Goal: Information Seeking & Learning: Learn about a topic

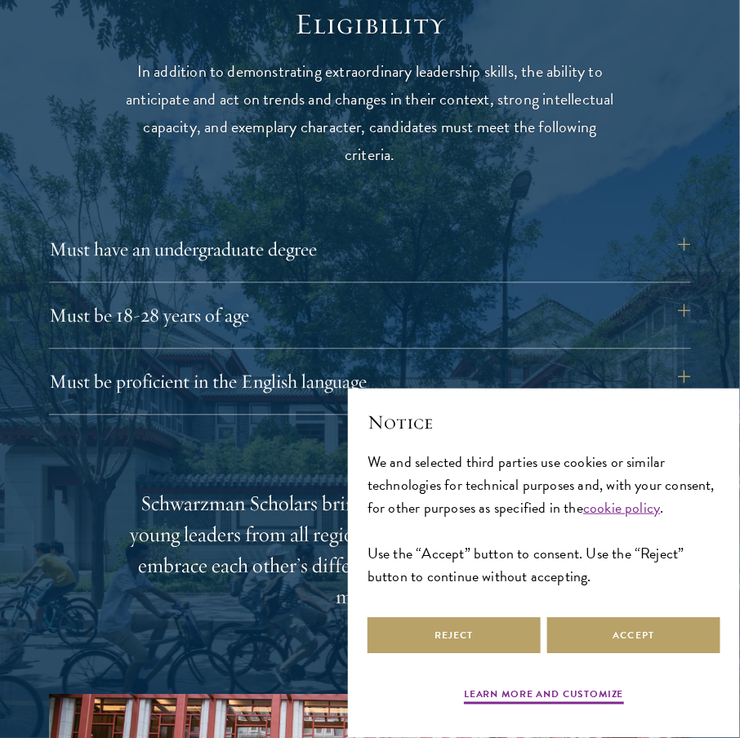
scroll to position [2015, 0]
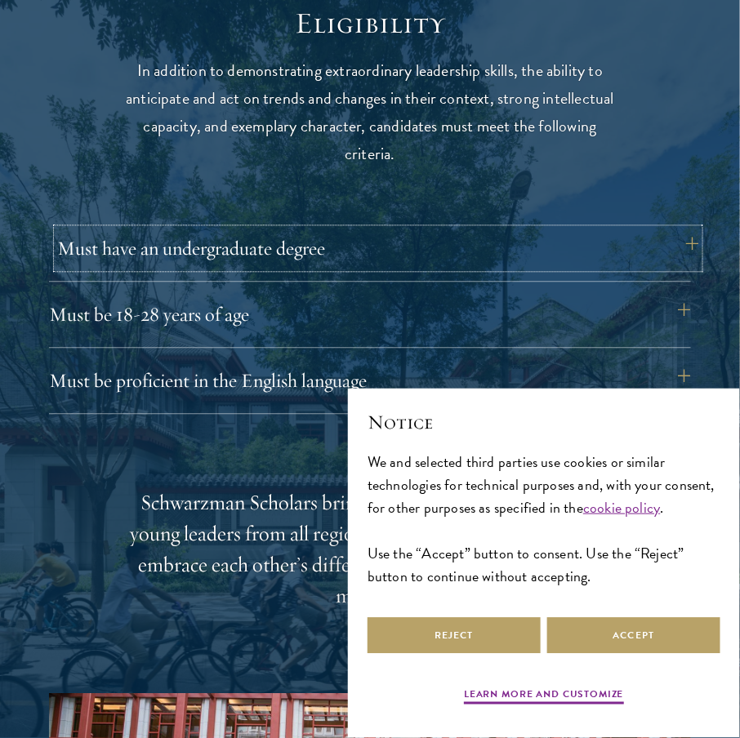
click at [685, 249] on button "Must have an undergraduate degree" at bounding box center [378, 249] width 642 height 39
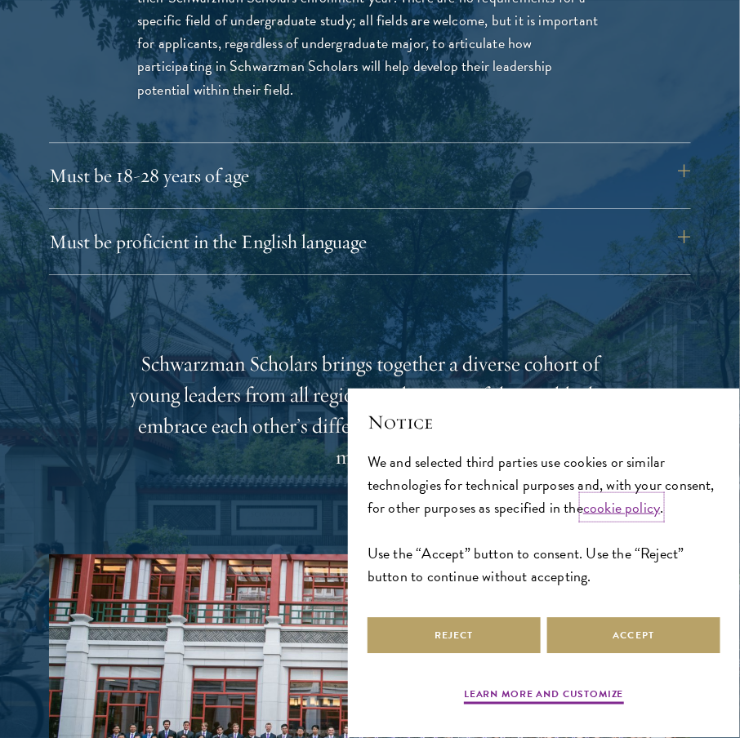
scroll to position [2381, 0]
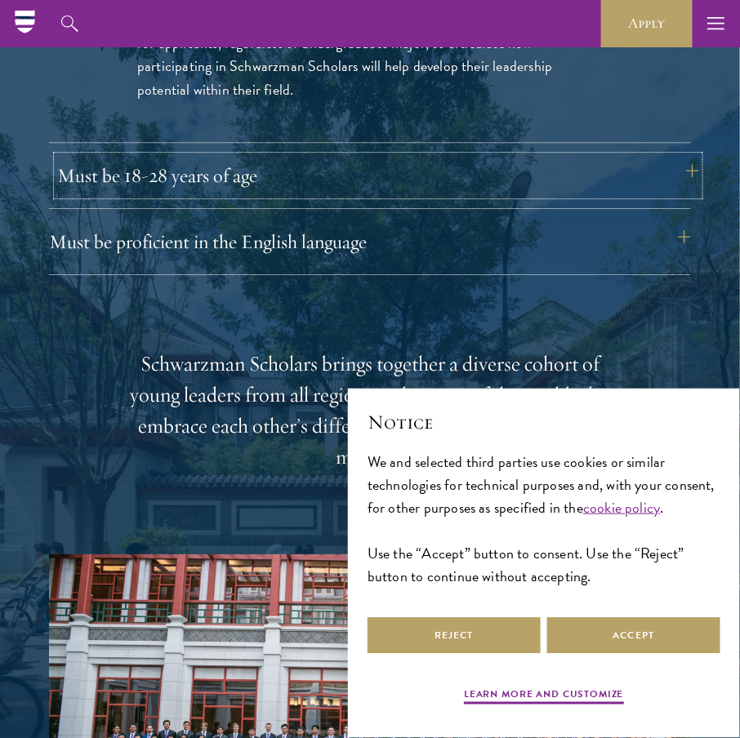
click at [259, 189] on button "Must be 18-28 years of age" at bounding box center [378, 175] width 642 height 39
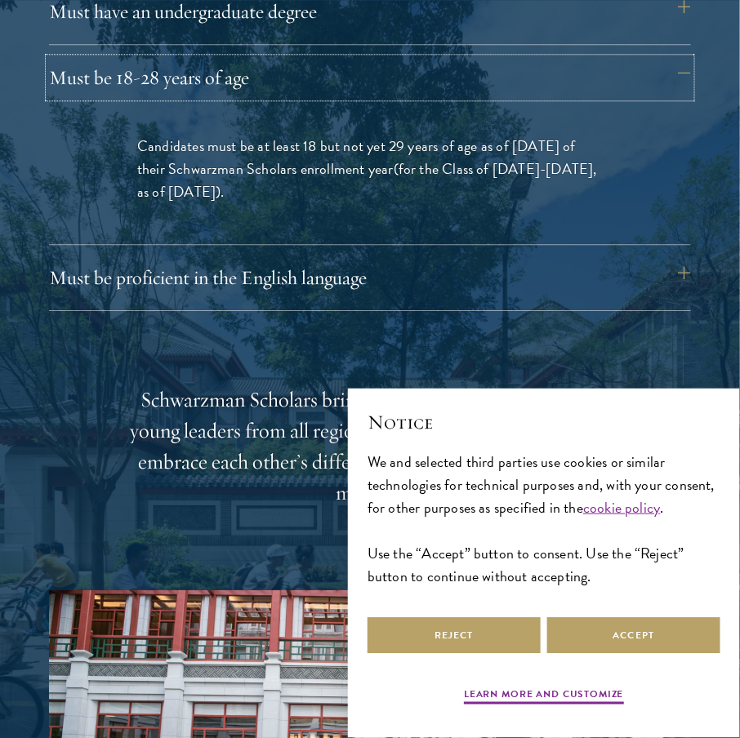
scroll to position [2268, 0]
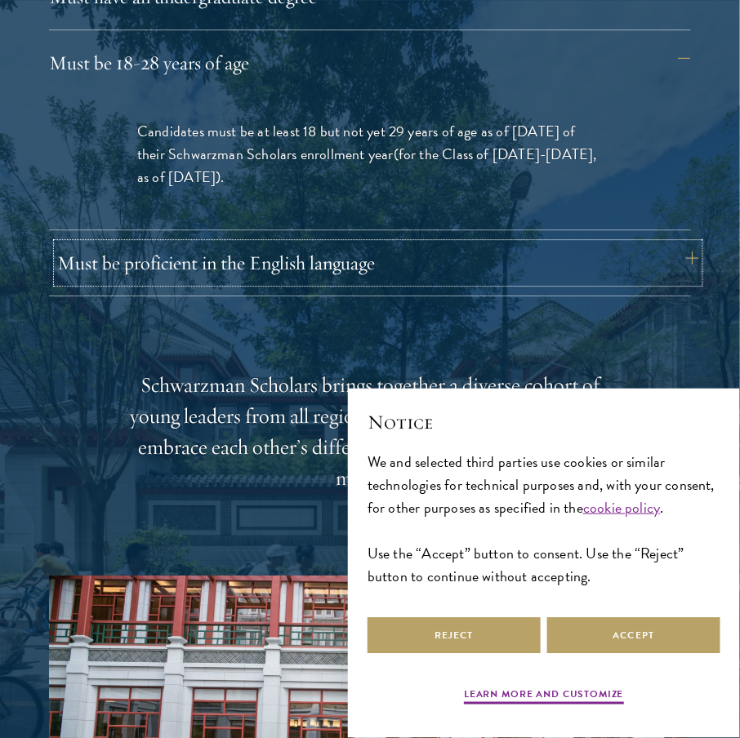
click at [203, 259] on button "Must be proficient in the English language" at bounding box center [378, 262] width 642 height 39
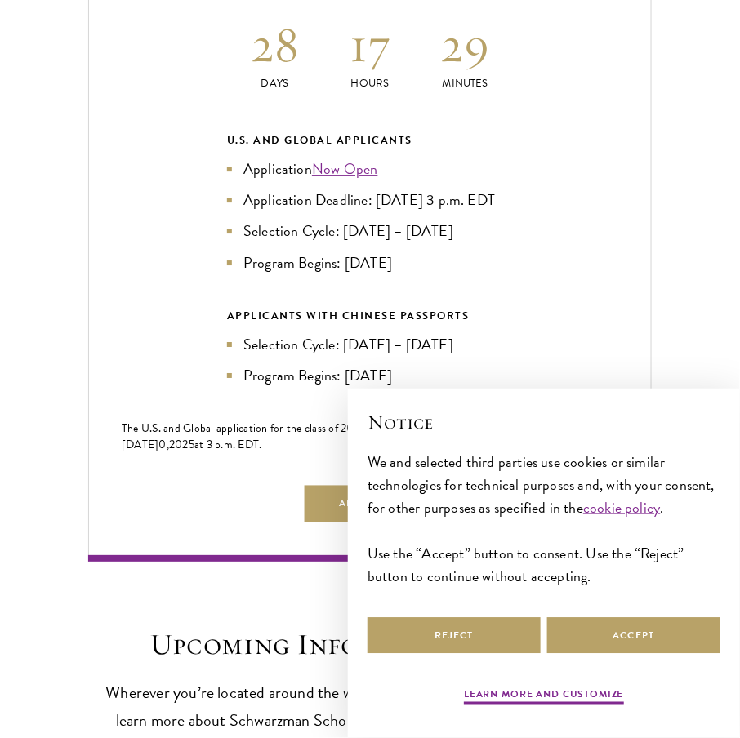
scroll to position [3779, 0]
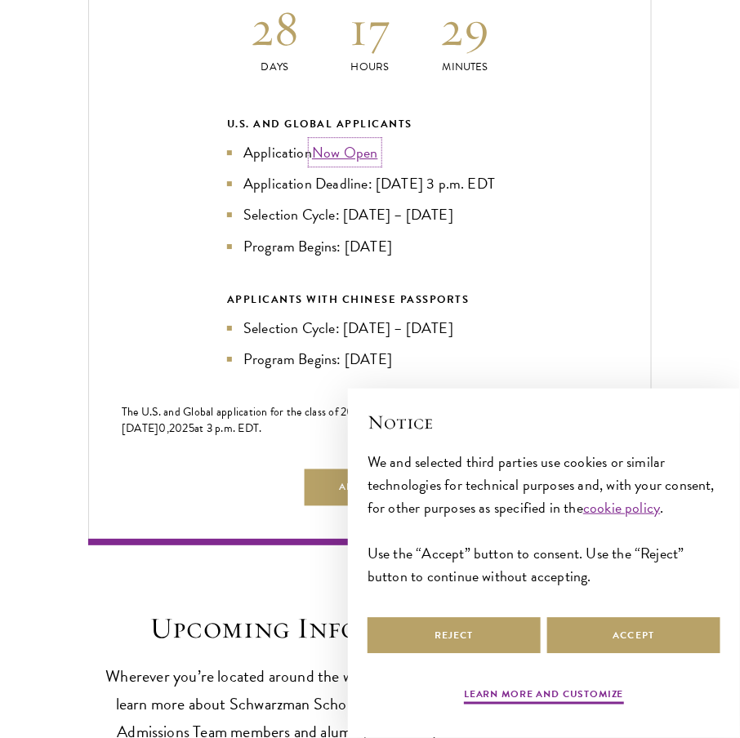
click at [358, 151] on link "Now Open" at bounding box center [345, 152] width 66 height 22
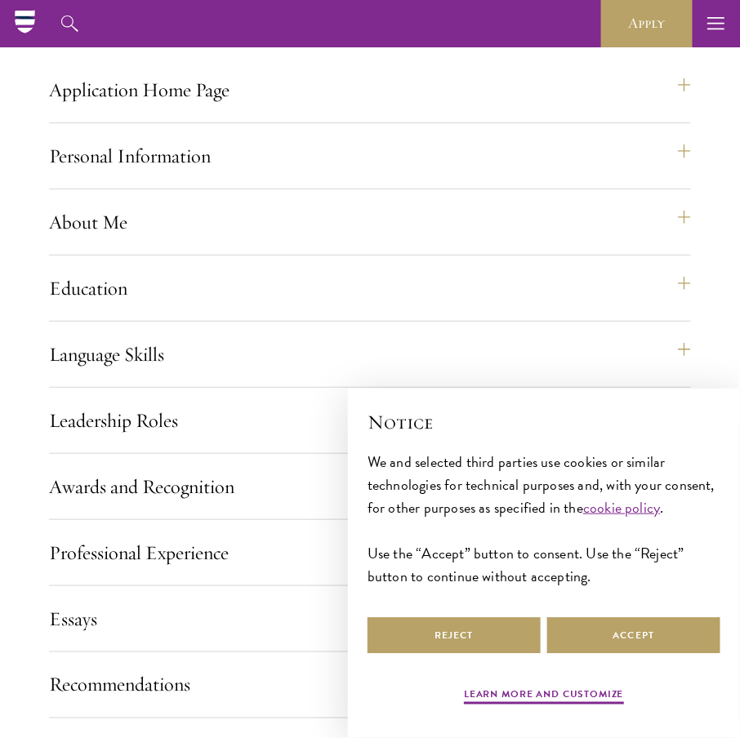
scroll to position [1363, 0]
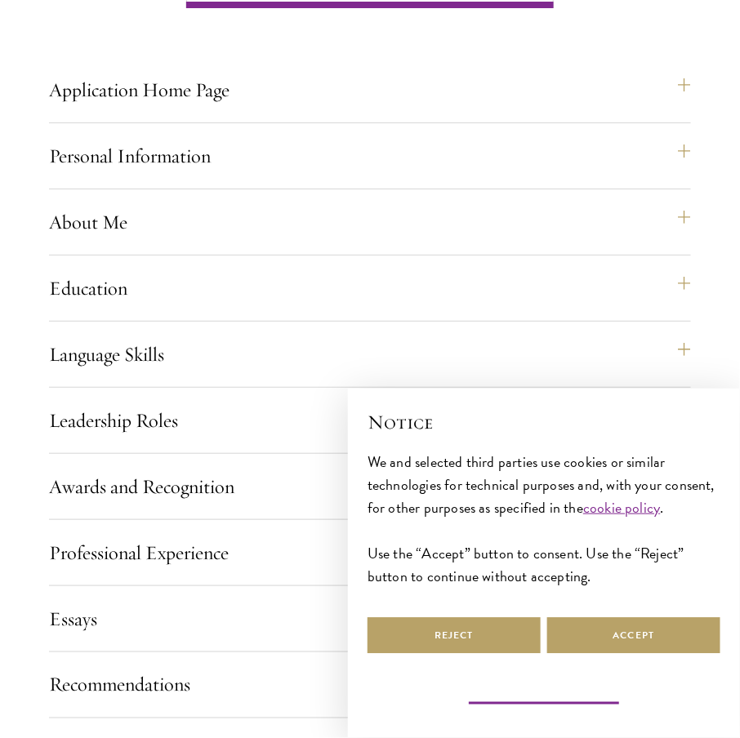
click at [578, 699] on button "Learn more and customize" at bounding box center [544, 698] width 160 height 20
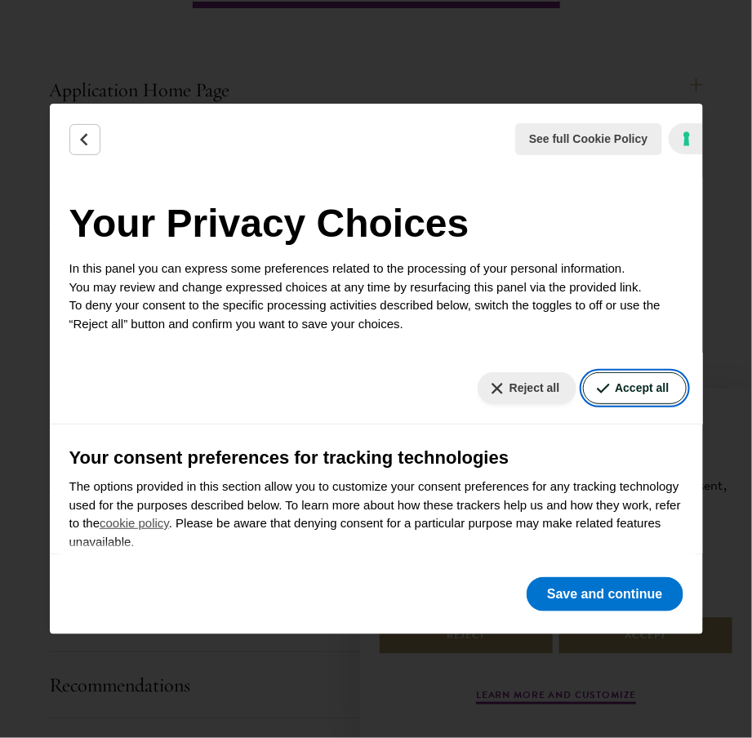
click at [610, 377] on button "Accept all" at bounding box center [634, 388] width 103 height 32
checkbox input "true"
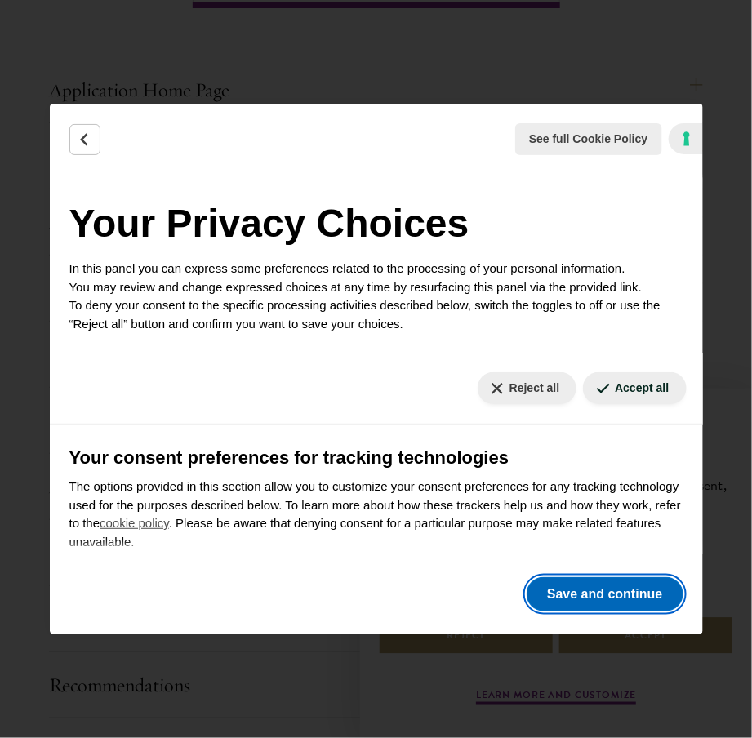
click at [627, 603] on button "Save and continue" at bounding box center [605, 595] width 156 height 34
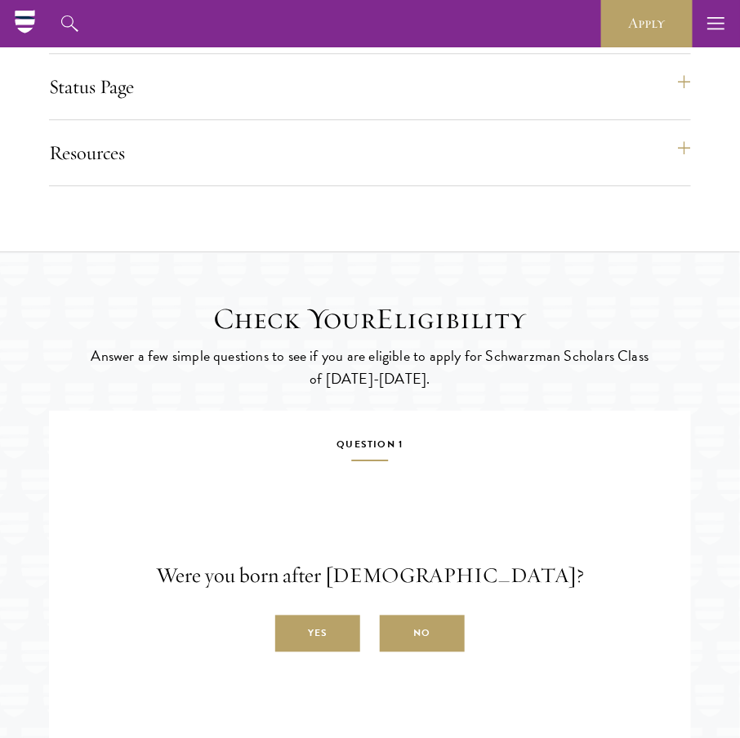
scroll to position [2054, 0]
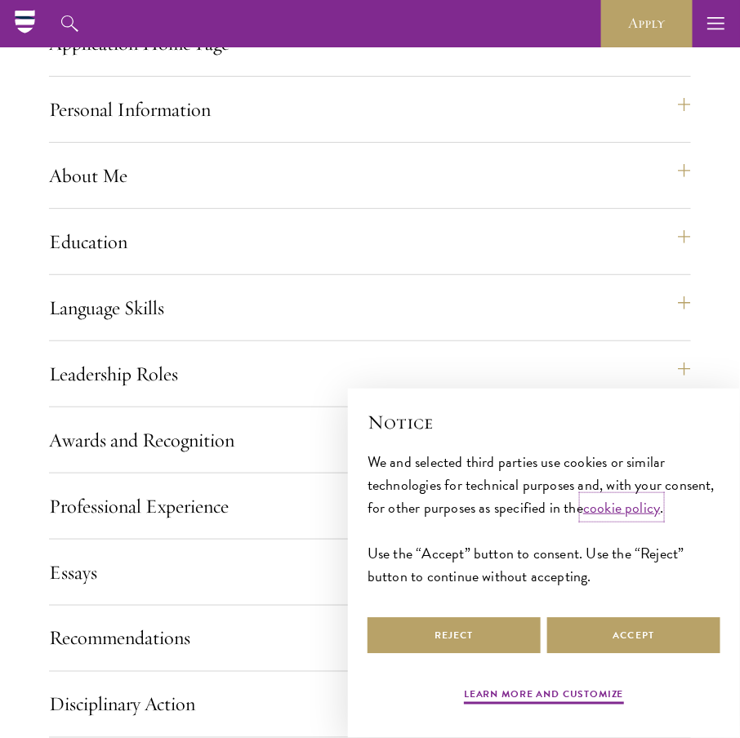
click at [611, 508] on link "cookie policy" at bounding box center [621, 508] width 77 height 22
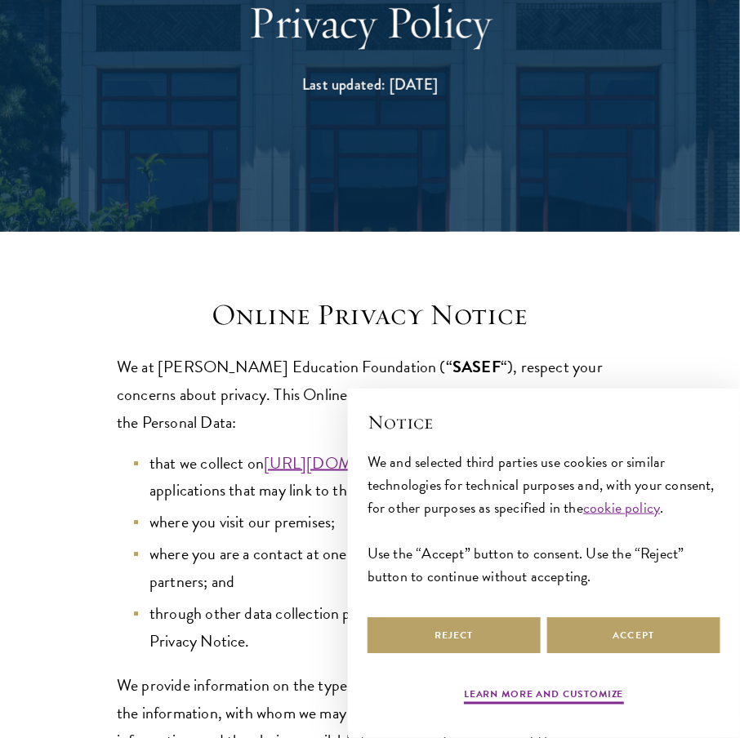
scroll to position [186, 0]
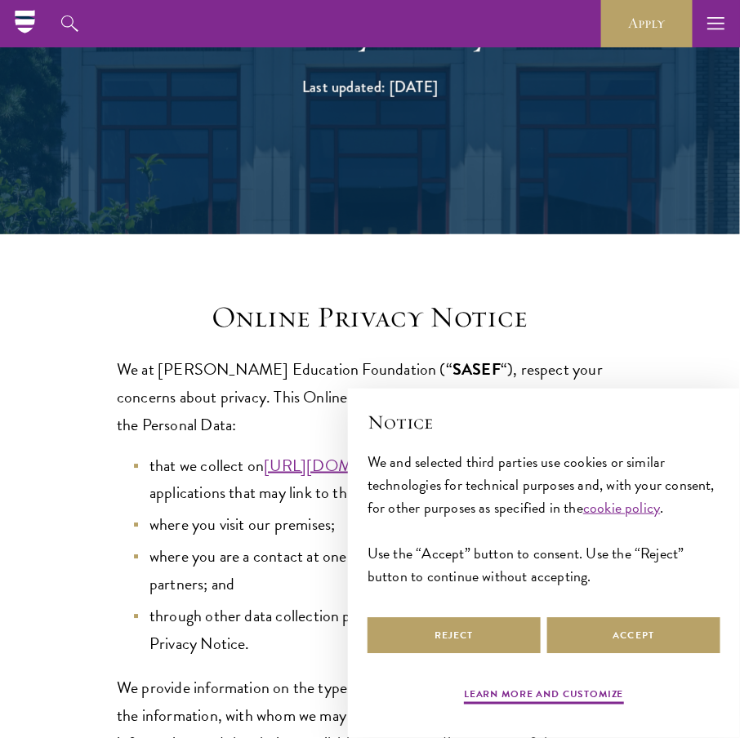
drag, startPoint x: 625, startPoint y: 412, endPoint x: 719, endPoint y: 413, distance: 93.9
click at [719, 413] on h2 "Notice" at bounding box center [544, 422] width 353 height 28
click at [638, 515] on link "cookie policy" at bounding box center [621, 508] width 77 height 22
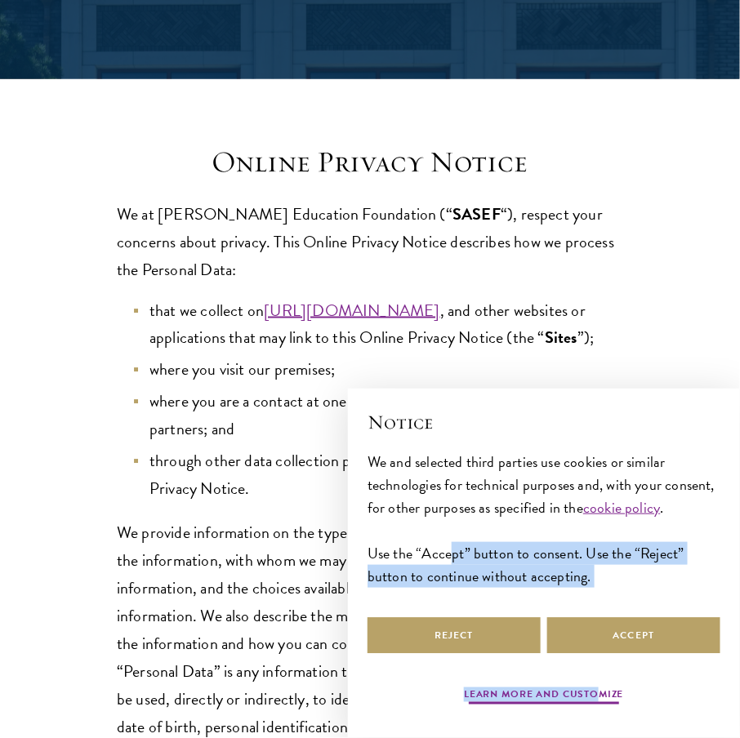
drag, startPoint x: 449, startPoint y: 558, endPoint x: 602, endPoint y: 698, distance: 207.0
click at [602, 698] on div "× Notice We and selected third parties use cookies or similar technologies for …" at bounding box center [544, 559] width 379 height 329
click at [602, 698] on button "Learn more and customize" at bounding box center [544, 698] width 160 height 20
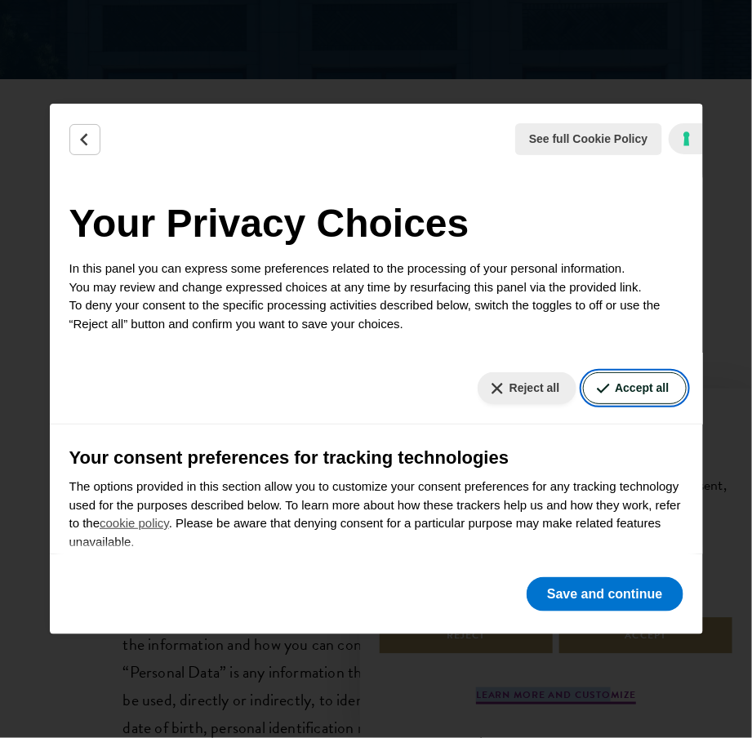
click at [609, 390] on button "Accept all" at bounding box center [634, 388] width 103 height 32
checkbox input "true"
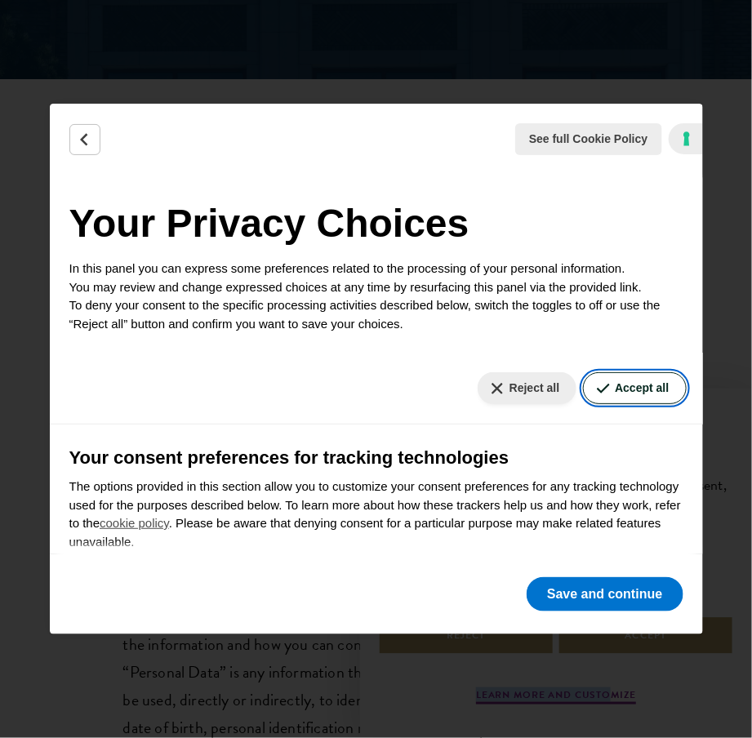
click at [634, 387] on button "Accept all" at bounding box center [634, 388] width 103 height 32
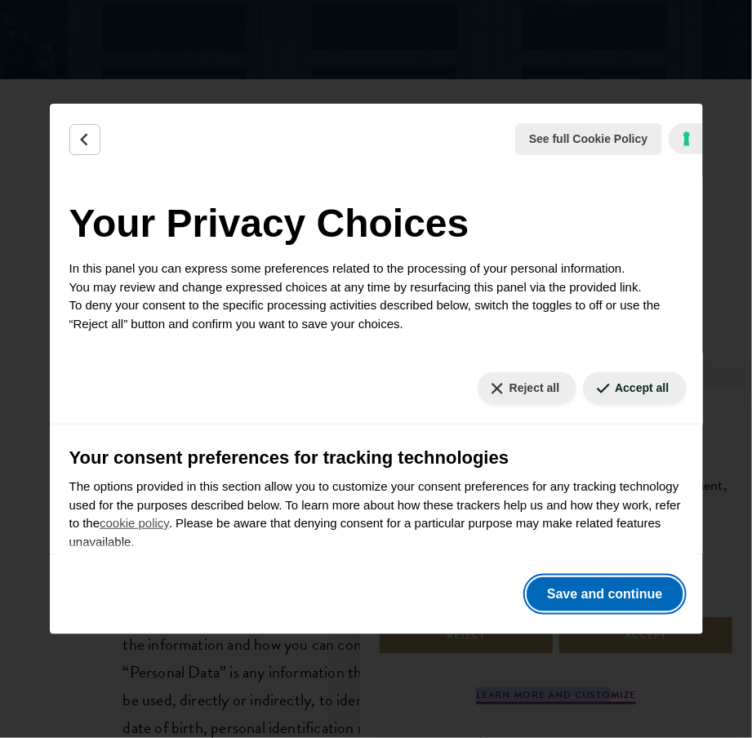
click at [616, 595] on button "Save and continue" at bounding box center [605, 595] width 156 height 34
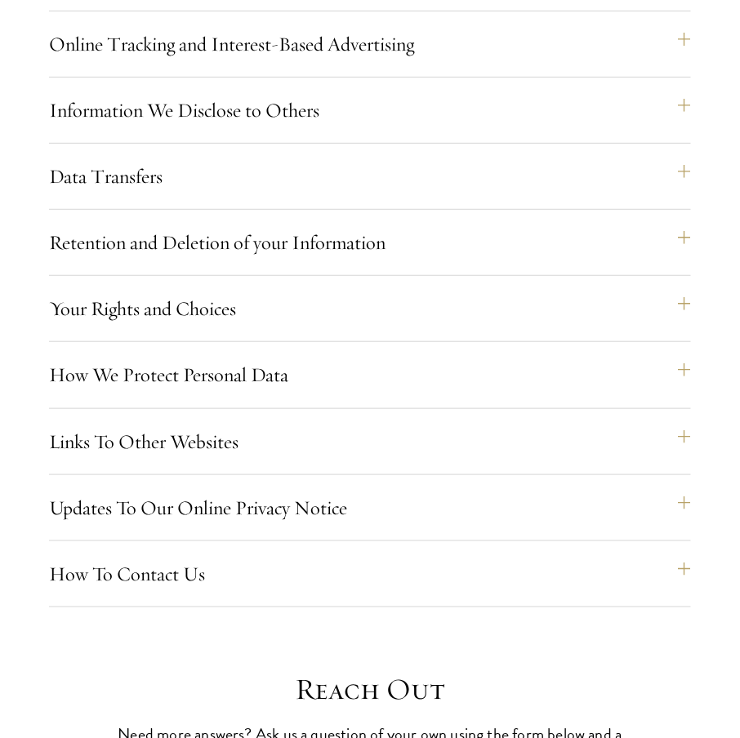
scroll to position [1748, 0]
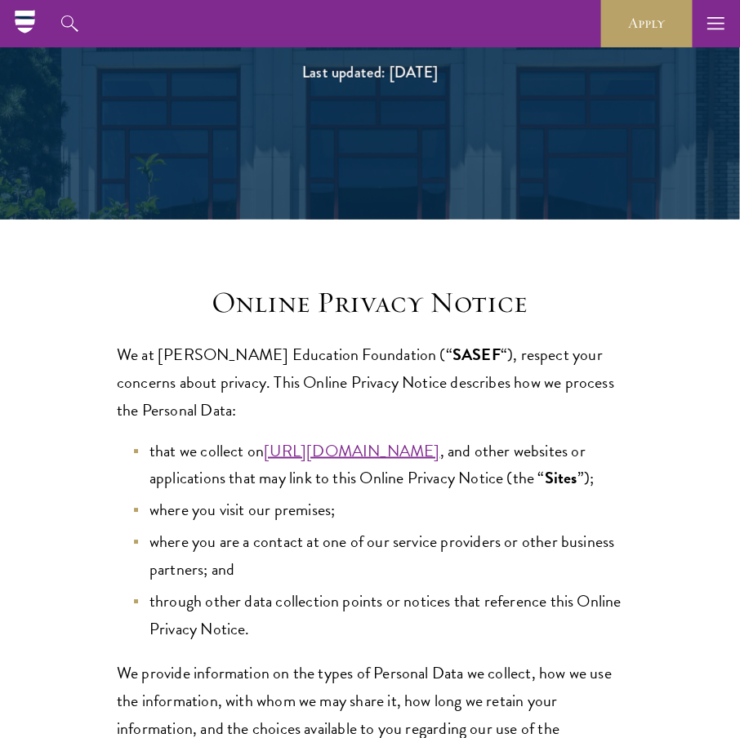
scroll to position [186, 0]
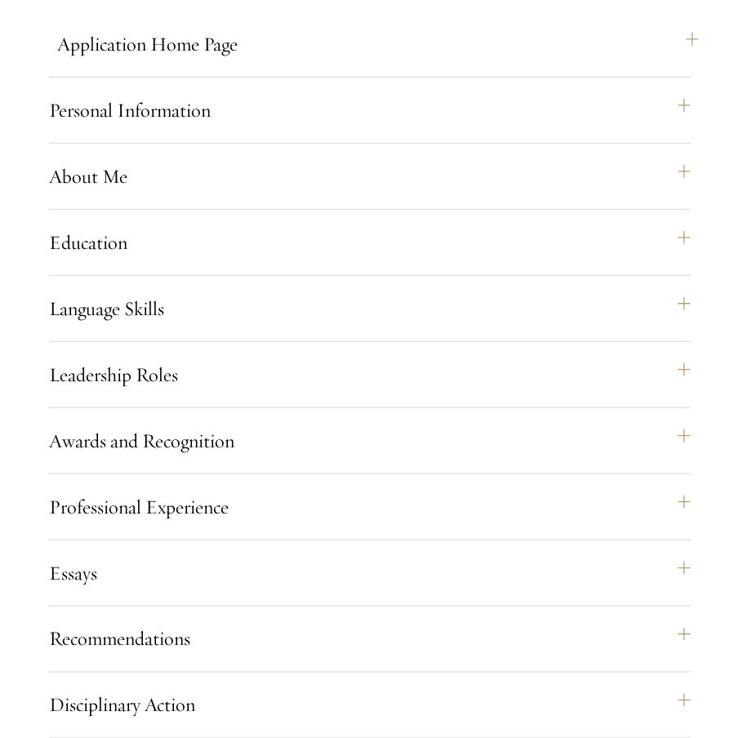
scroll to position [1410, 0]
click at [417, 143] on div "Personal Information This section requests applicant biographical and contact i…" at bounding box center [370, 116] width 642 height 53
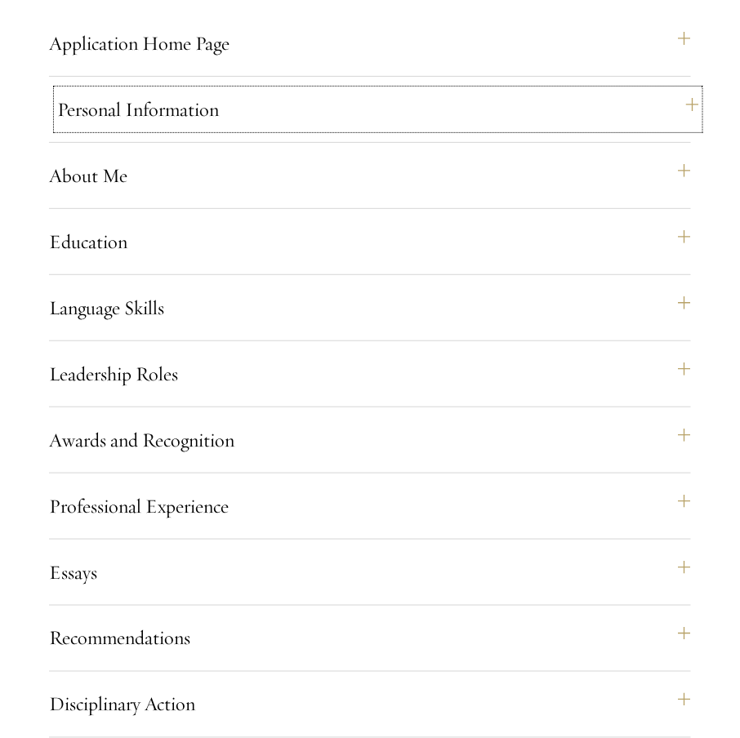
click at [685, 129] on button "Personal Information" at bounding box center [378, 109] width 642 height 39
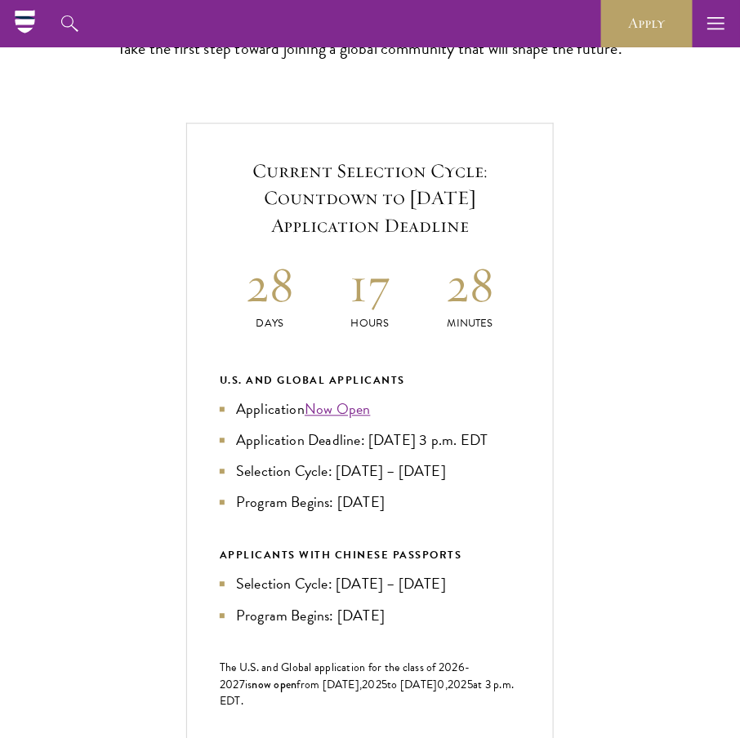
scroll to position [495, 0]
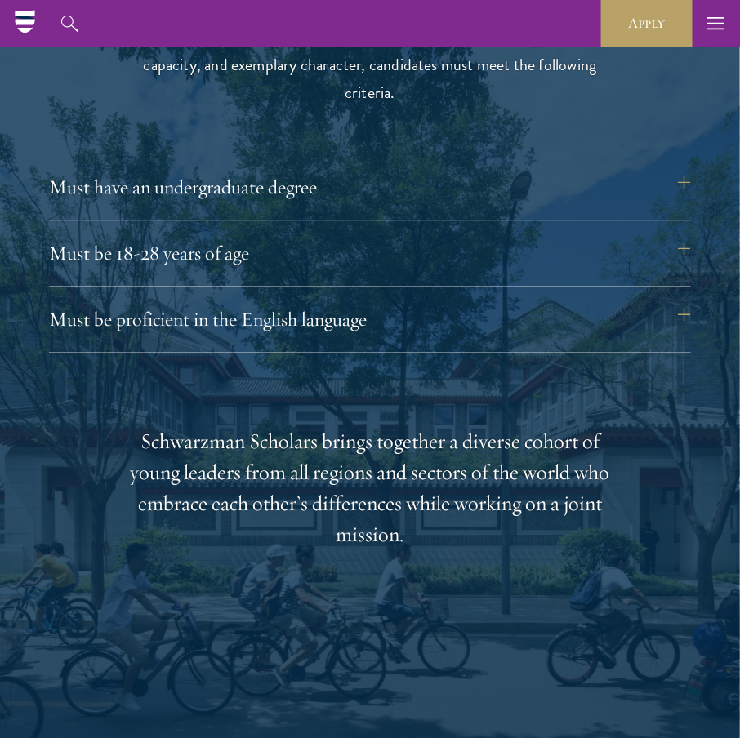
scroll to position [2077, 0]
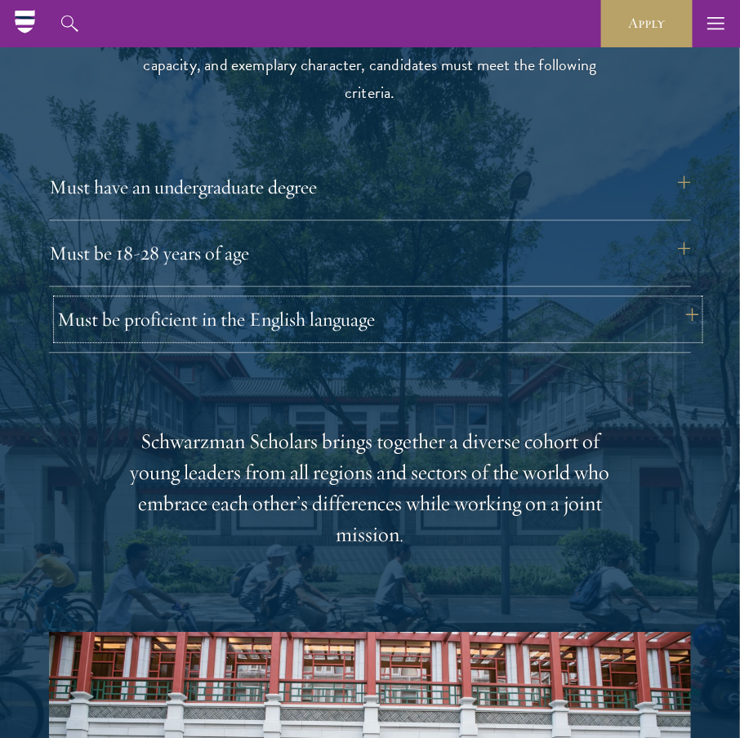
click at [340, 314] on button "Must be proficient in the English language" at bounding box center [378, 319] width 642 height 39
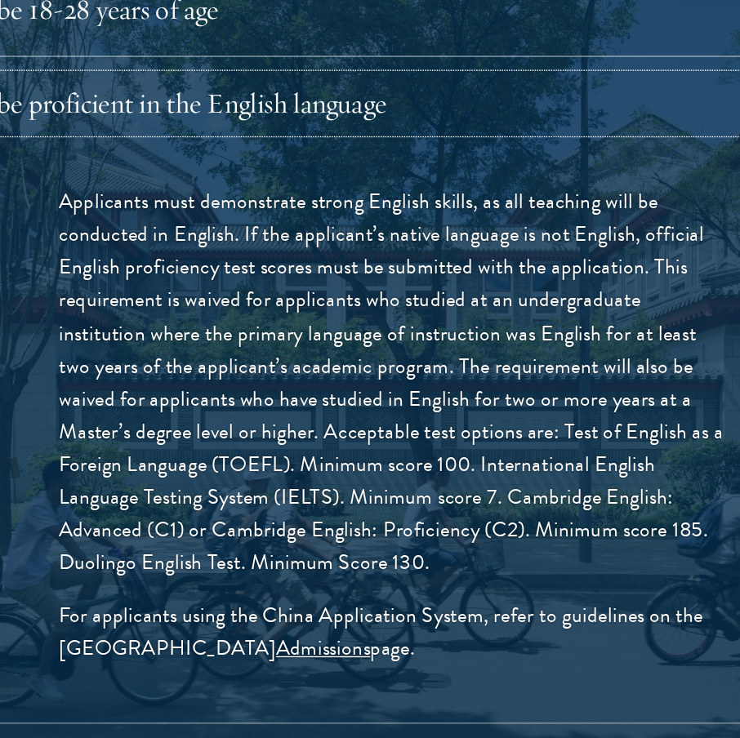
scroll to position [2115, 0]
